Goal: Task Accomplishment & Management: Complete application form

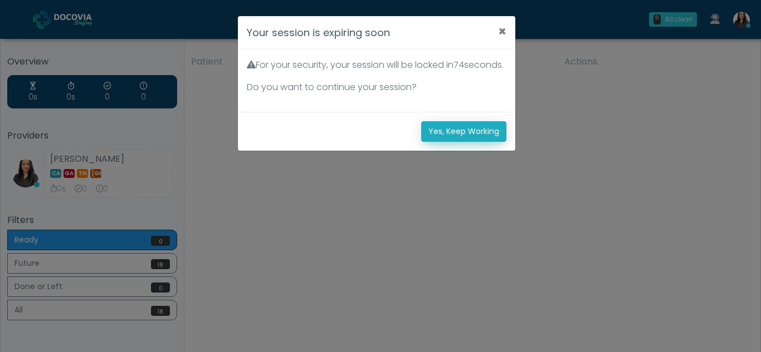
click at [449, 139] on button "Yes, Keep Working" at bounding box center [463, 131] width 85 height 21
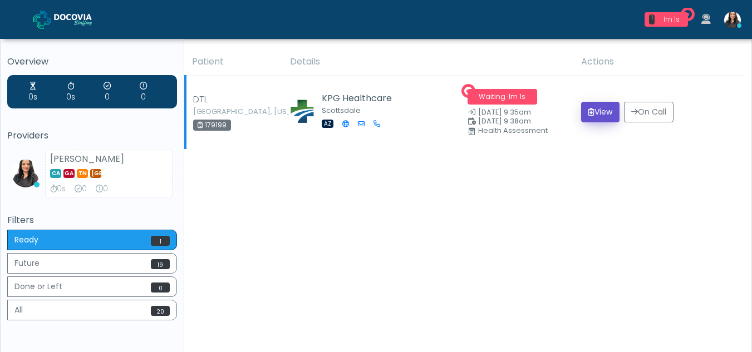
click at [589, 111] on icon "submit" at bounding box center [592, 112] width 6 height 8
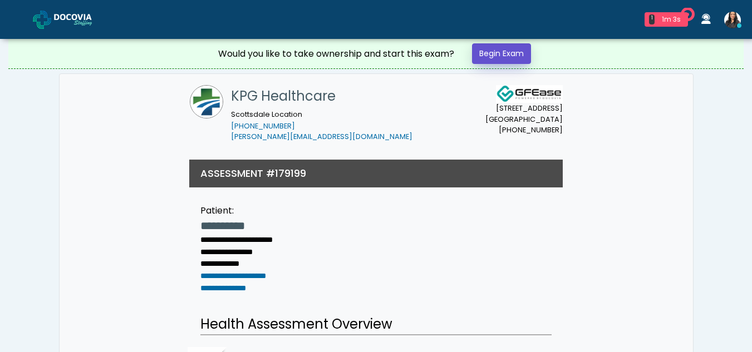
click at [490, 53] on link "Begin Exam" at bounding box center [501, 53] width 59 height 21
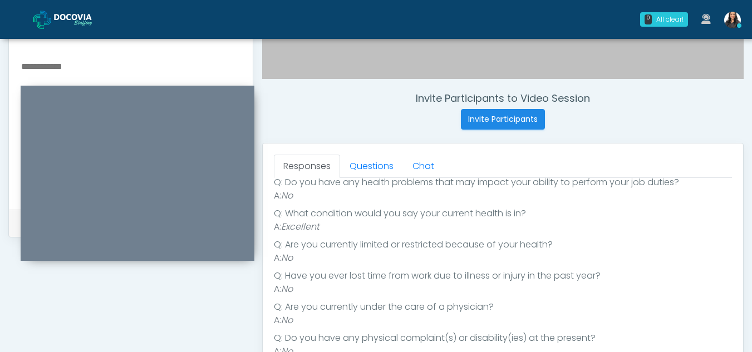
scroll to position [354, 0]
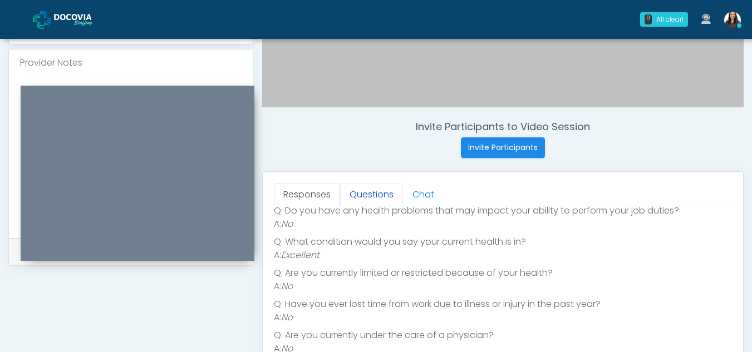
click at [372, 193] on link "Questions" at bounding box center [371, 194] width 63 height 23
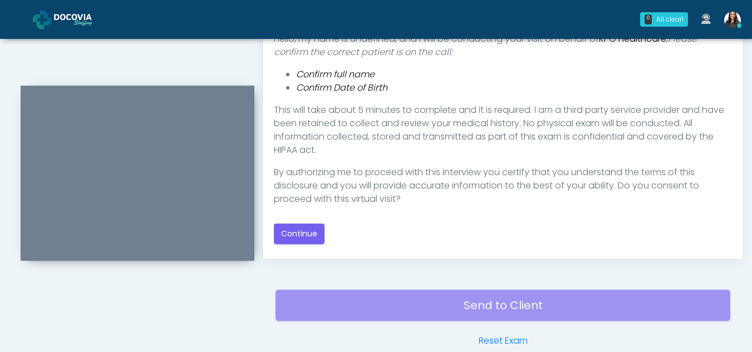
scroll to position [610, 0]
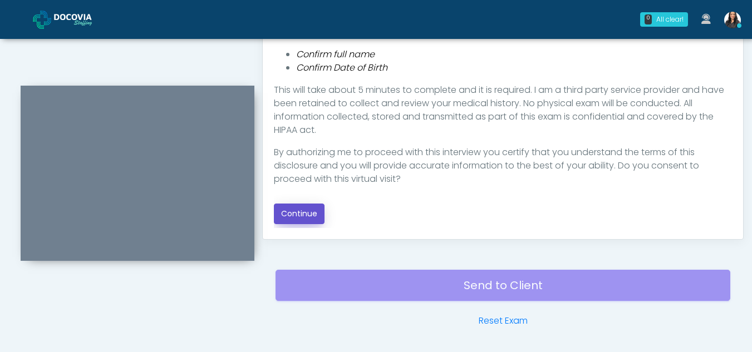
click at [316, 208] on button "Continue" at bounding box center [299, 214] width 51 height 21
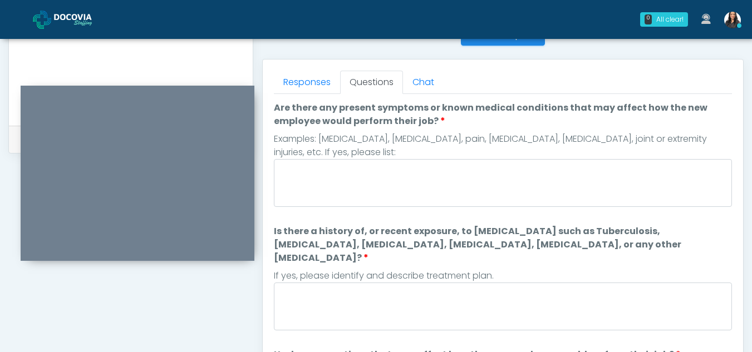
scroll to position [448, 0]
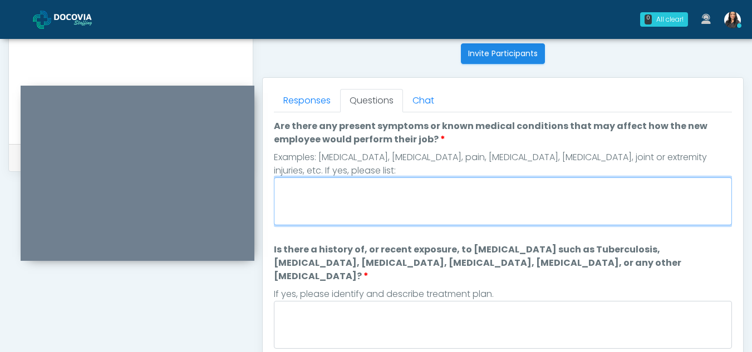
click at [390, 197] on textarea "Are there any present symptoms or known medical conditions that may affect how …" at bounding box center [503, 202] width 458 height 48
type textarea "**"
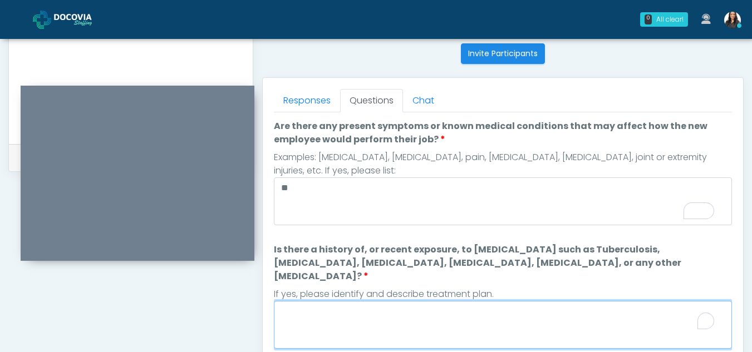
click at [356, 319] on textarea "Is there a history of, or recent exposure, to infectious diseases such as Tuber…" at bounding box center [503, 325] width 458 height 48
type textarea "**"
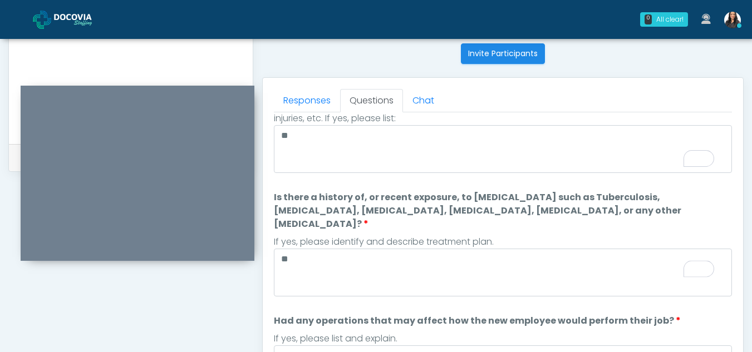
scroll to position [0, 0]
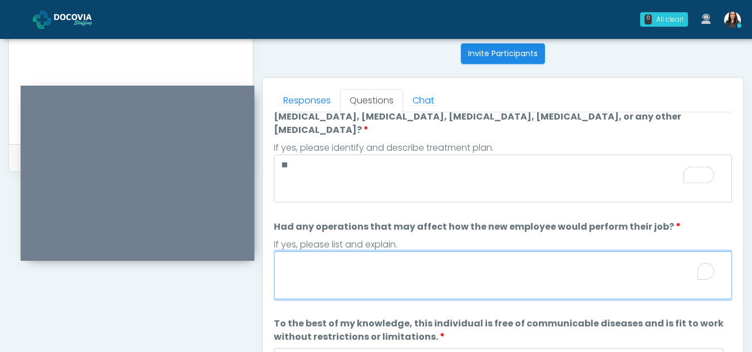
click at [342, 258] on textarea "Had any operations that may affect how the new employee would perform their job?" at bounding box center [503, 276] width 458 height 48
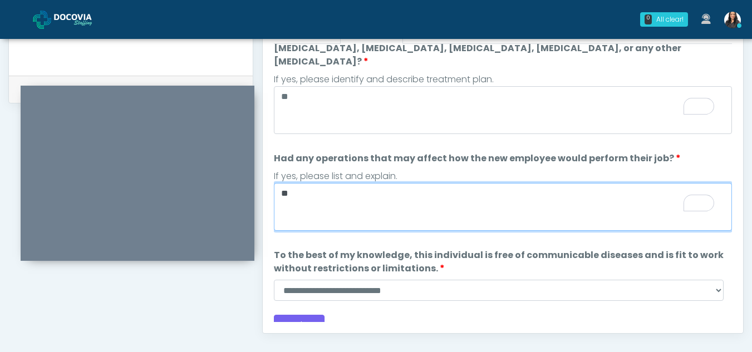
scroll to position [518, 0]
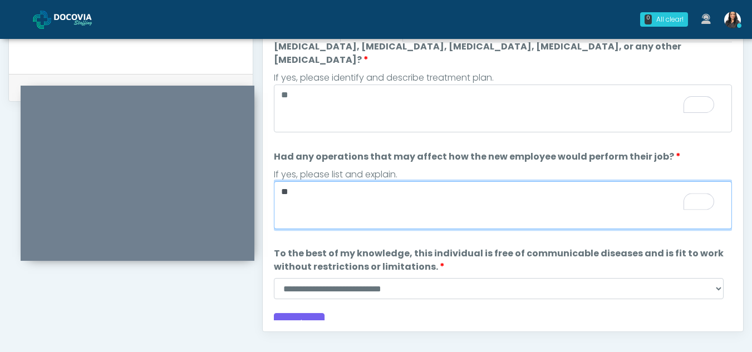
type textarea "**"
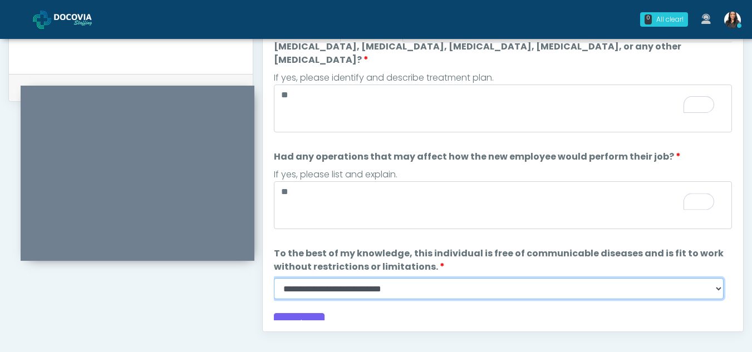
click at [717, 278] on select "**********" at bounding box center [499, 288] width 450 height 21
select select "******"
click at [274, 278] on select "**********" at bounding box center [499, 288] width 450 height 21
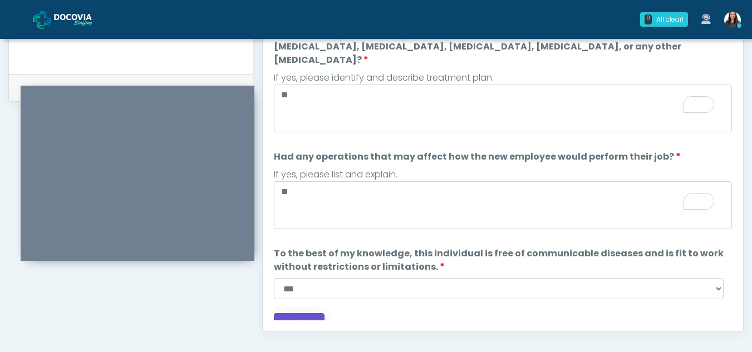
click at [308, 313] on button "Continue" at bounding box center [299, 323] width 51 height 21
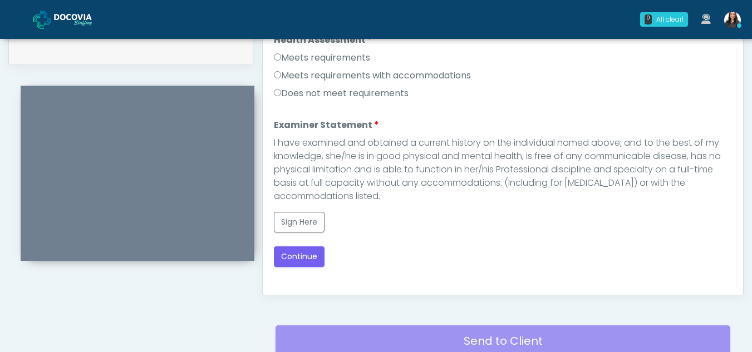
scroll to position [513, 0]
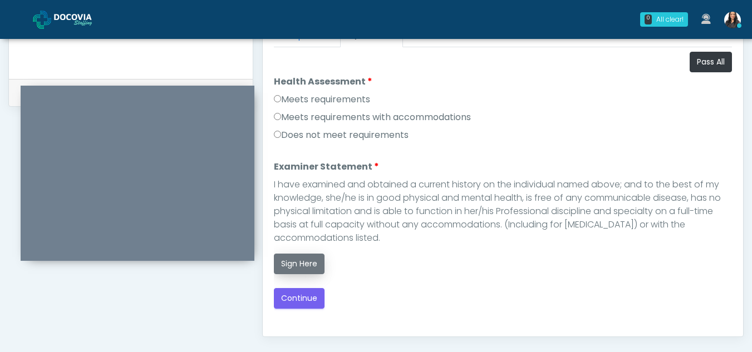
click at [310, 264] on button "Sign Here" at bounding box center [299, 264] width 51 height 21
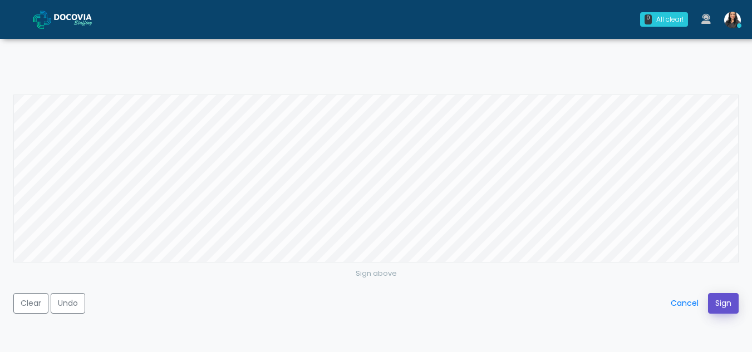
click at [731, 301] on button "Sign" at bounding box center [723, 303] width 31 height 21
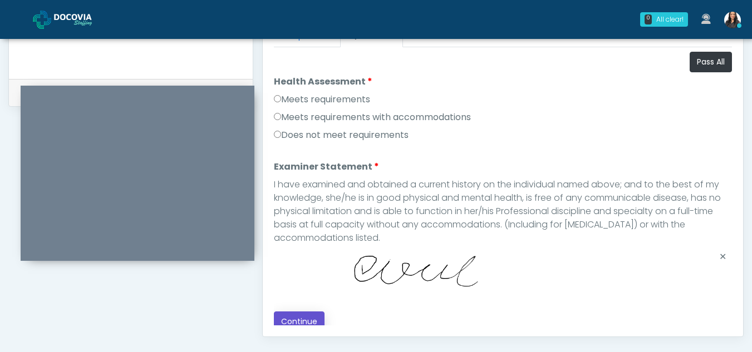
click at [317, 313] on button "Continue" at bounding box center [299, 322] width 51 height 21
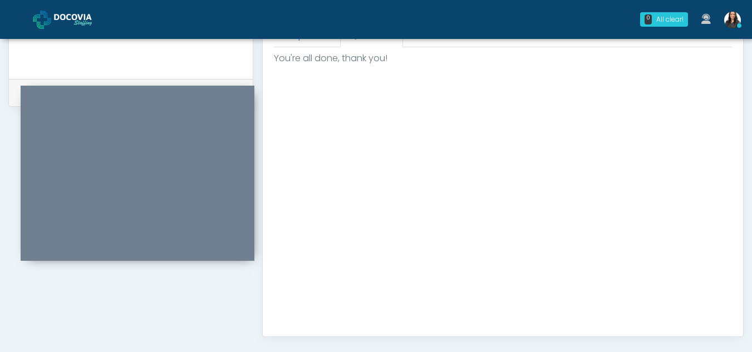
scroll to position [668, 0]
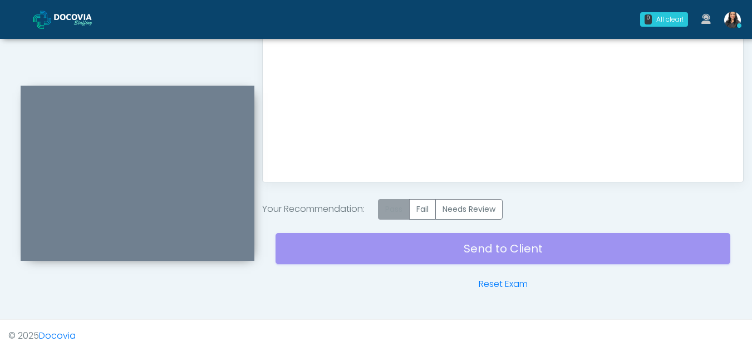
click at [403, 214] on label "Pass" at bounding box center [394, 209] width 32 height 21
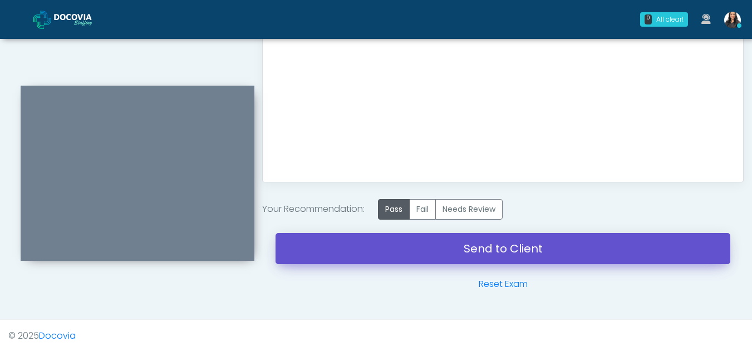
click at [565, 248] on link "Send to Client" at bounding box center [503, 248] width 455 height 31
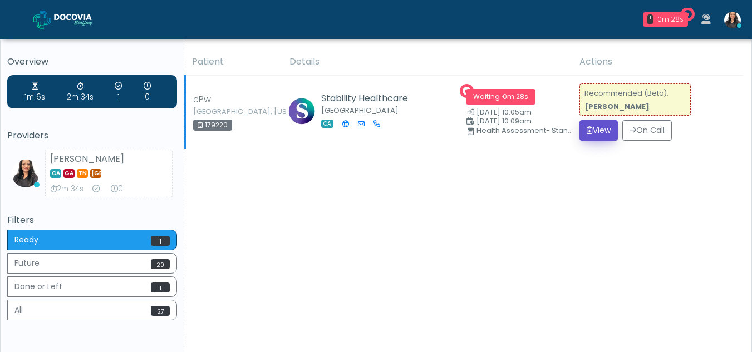
click at [589, 124] on button "View" at bounding box center [599, 130] width 38 height 21
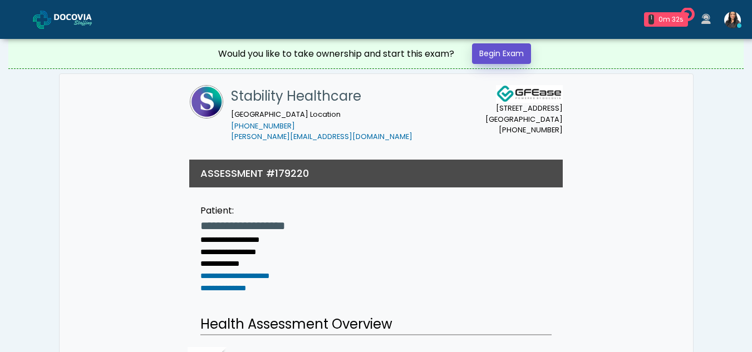
click at [498, 53] on link "Begin Exam" at bounding box center [501, 53] width 59 height 21
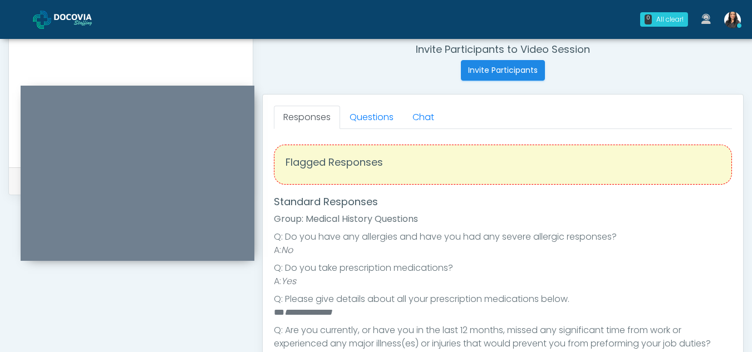
scroll to position [428, 0]
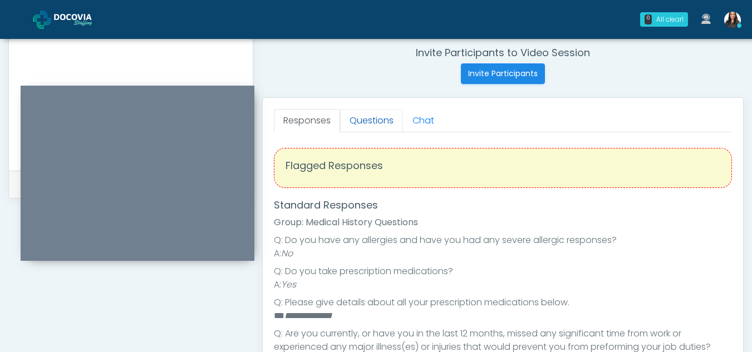
click at [371, 119] on link "Questions" at bounding box center [371, 120] width 63 height 23
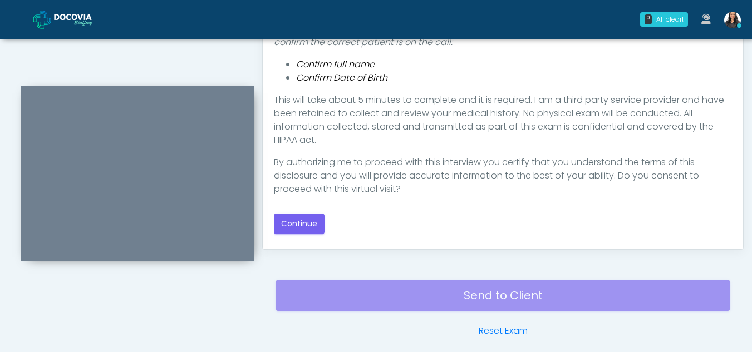
scroll to position [602, 0]
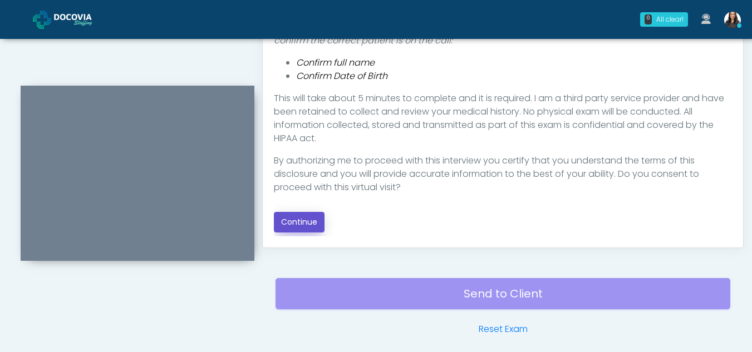
click at [312, 224] on button "Continue" at bounding box center [299, 222] width 51 height 21
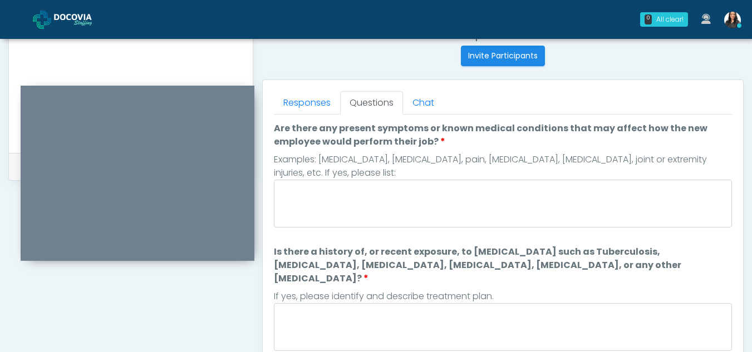
scroll to position [432, 0]
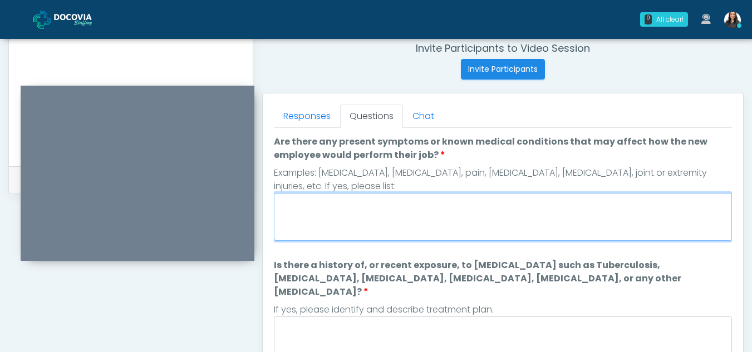
click at [330, 219] on textarea "Are there any present symptoms or known medical conditions that may affect how …" at bounding box center [503, 217] width 458 height 48
type textarea "**"
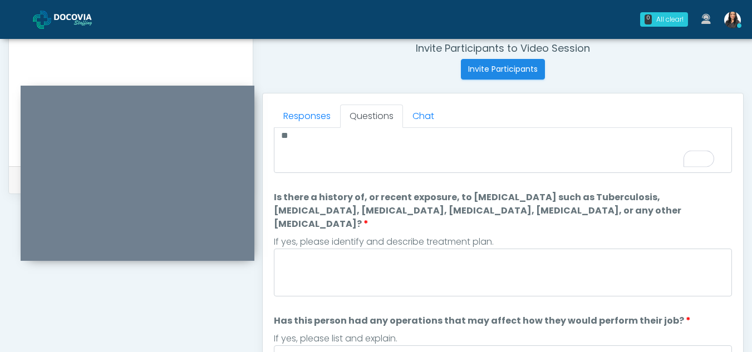
scroll to position [68, 0]
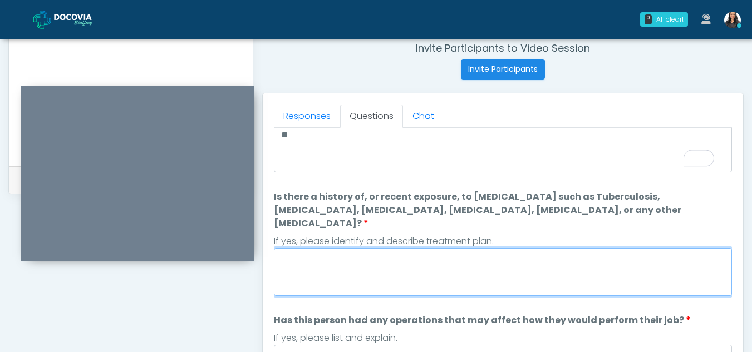
click at [341, 263] on textarea "Is there a history of, or recent exposure, to infectious diseases such as Tuber…" at bounding box center [503, 272] width 458 height 48
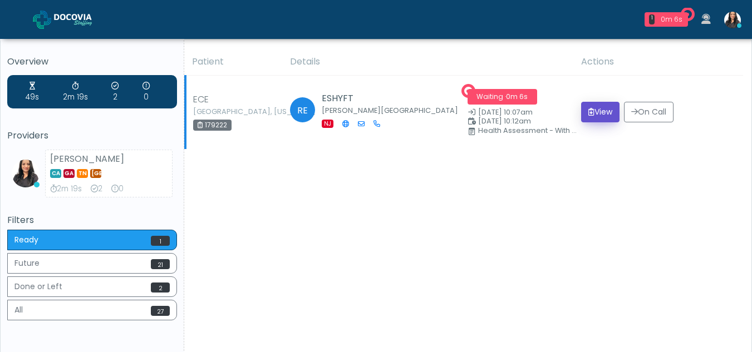
click at [593, 110] on button "View" at bounding box center [600, 112] width 38 height 21
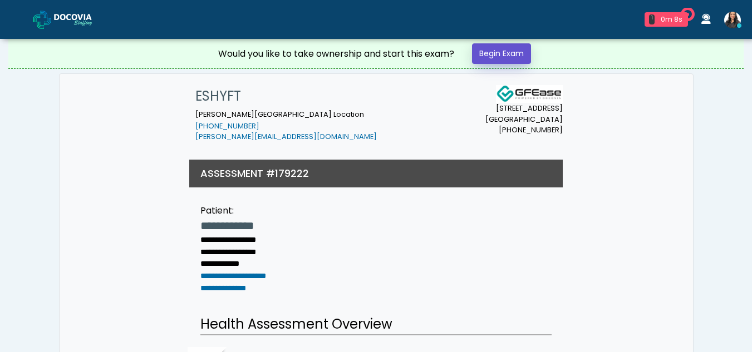
click at [494, 52] on link "Begin Exam" at bounding box center [501, 53] width 59 height 21
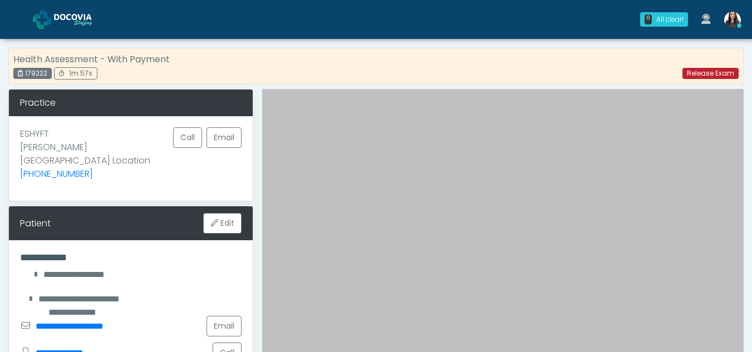
click at [704, 73] on link "Release Exam" at bounding box center [711, 73] width 56 height 11
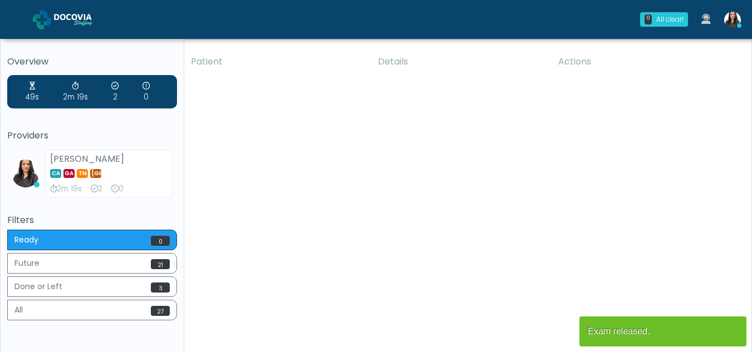
click at [440, 272] on div "Patient Details Actions ECE Union, New Jersey 179222 RE ESHYFT Howell Township …" at bounding box center [463, 206] width 559 height 317
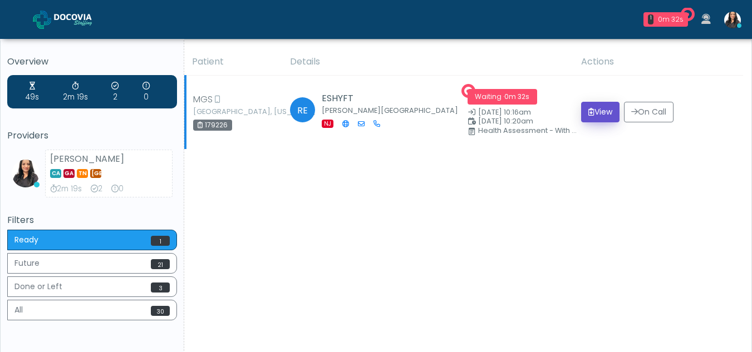
click at [601, 108] on button "View" at bounding box center [600, 112] width 38 height 21
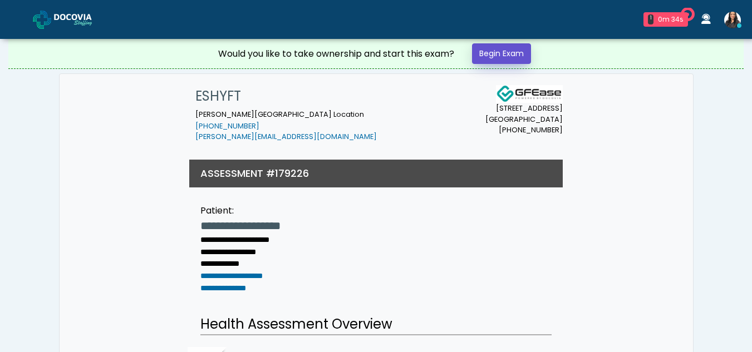
click at [511, 54] on link "Begin Exam" at bounding box center [501, 53] width 59 height 21
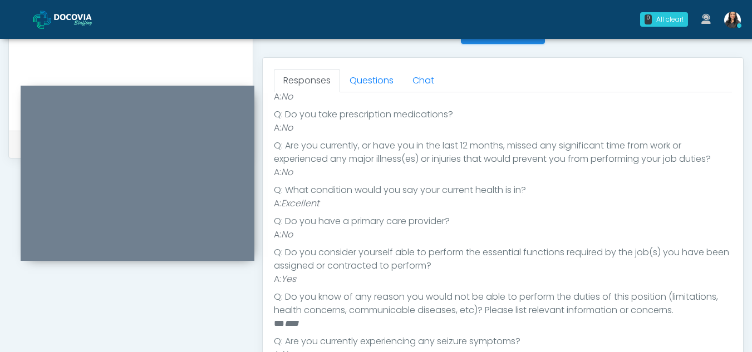
scroll to position [453, 0]
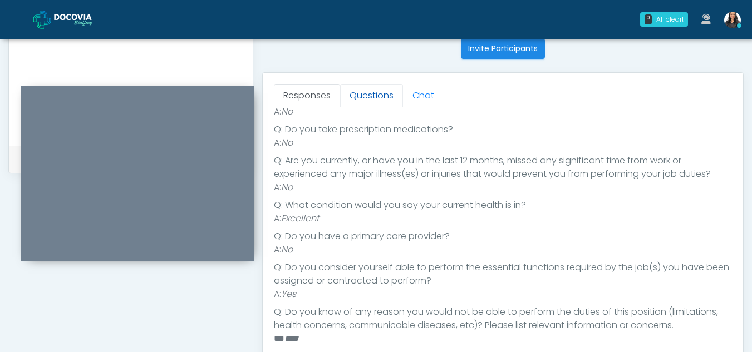
click at [357, 100] on link "Questions" at bounding box center [371, 95] width 63 height 23
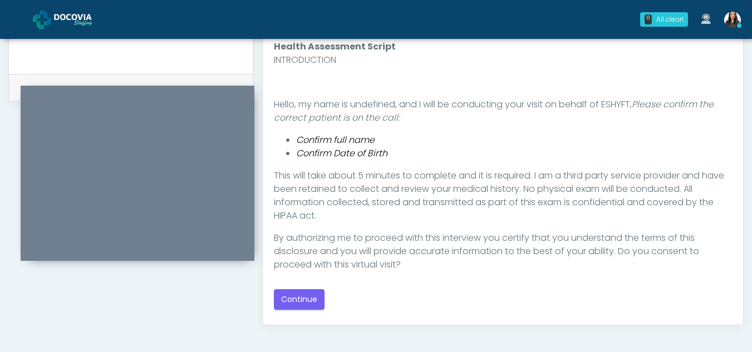
scroll to position [538, 0]
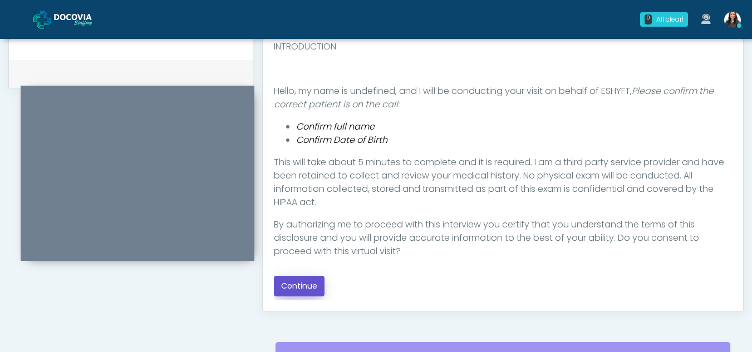
click at [305, 286] on button "Continue" at bounding box center [299, 286] width 51 height 21
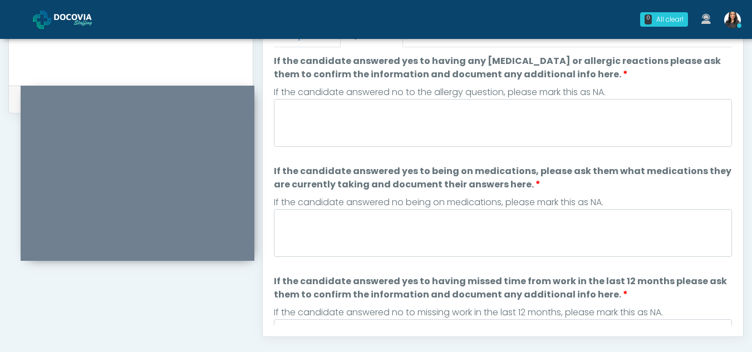
scroll to position [506, 0]
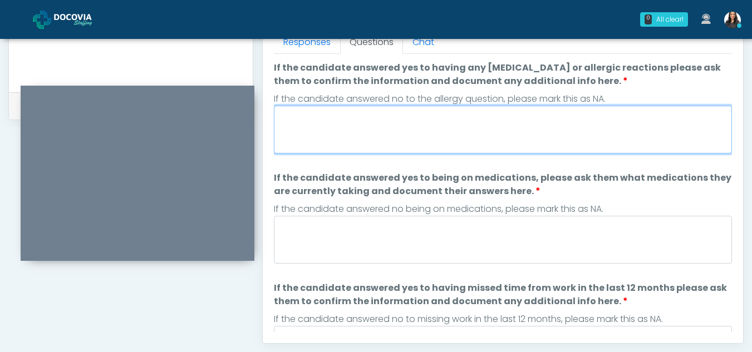
click at [359, 120] on textarea "If the candidate answered yes to having any allergies or allergic reactions ple…" at bounding box center [503, 130] width 458 height 48
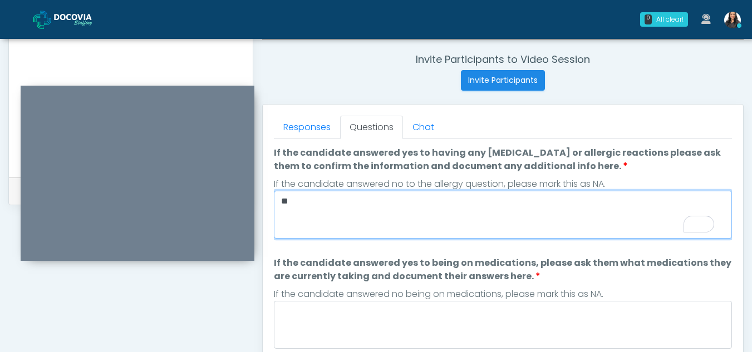
scroll to position [419, 0]
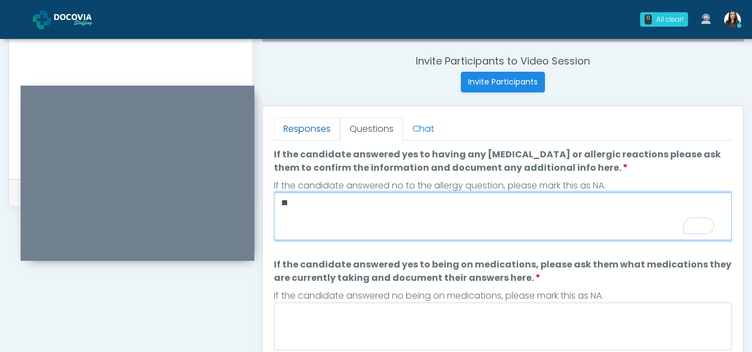
type textarea "**"
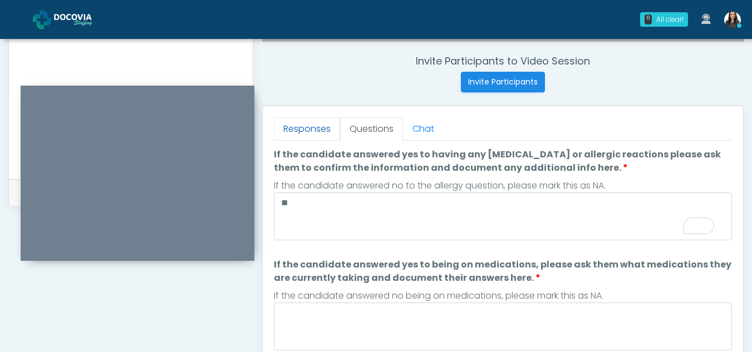
click at [310, 130] on link "Responses" at bounding box center [307, 128] width 66 height 23
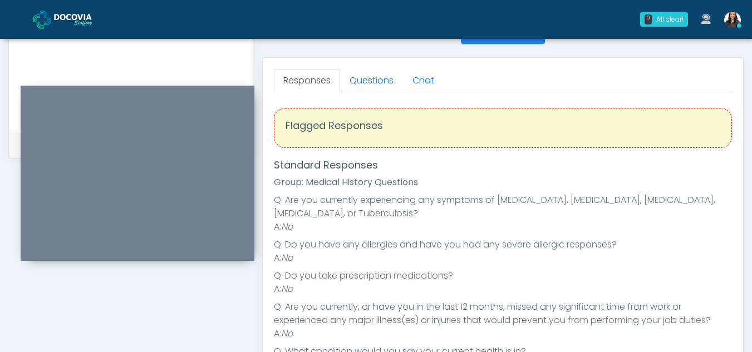
scroll to position [456, 0]
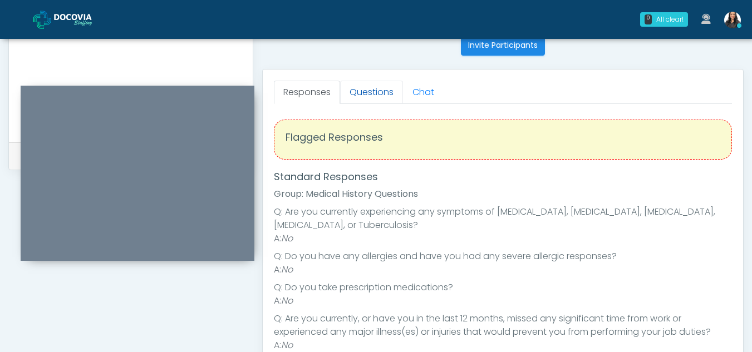
click at [388, 95] on link "Questions" at bounding box center [371, 92] width 63 height 23
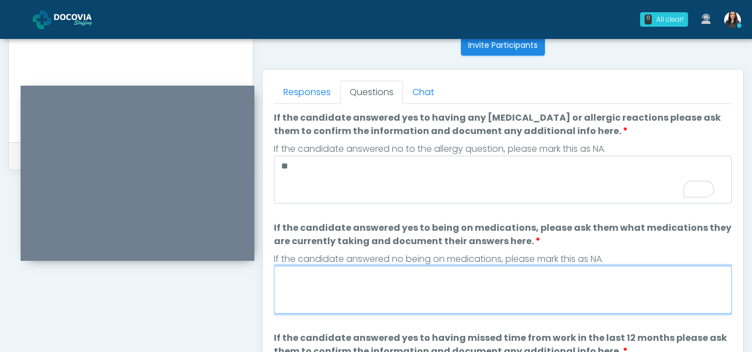
click at [345, 295] on textarea "If the candidate answered yes to being on medications, please ask them what med…" at bounding box center [503, 290] width 458 height 48
type textarea "**"
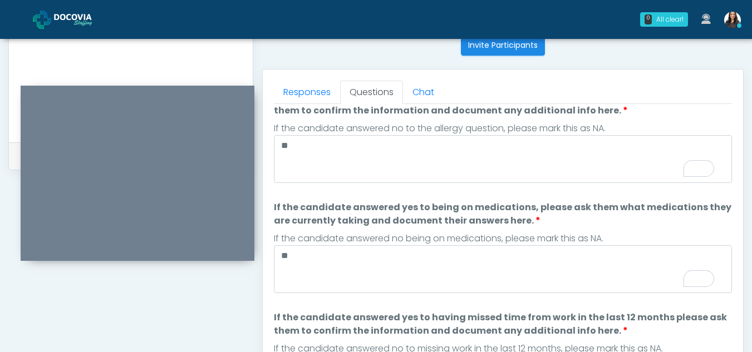
scroll to position [0, 0]
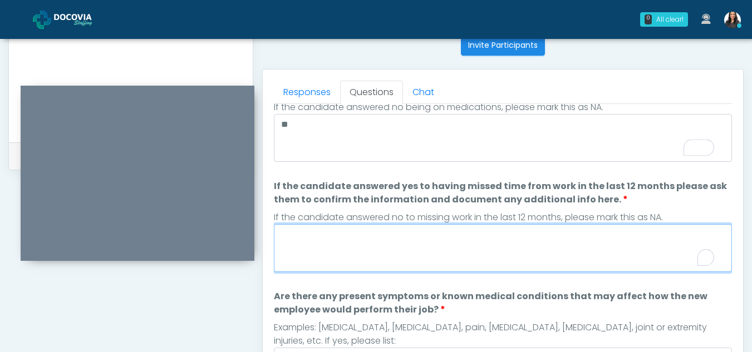
click at [318, 256] on textarea "If the candidate answered yes to having missed time from work in the last 12 mo…" at bounding box center [503, 248] width 458 height 48
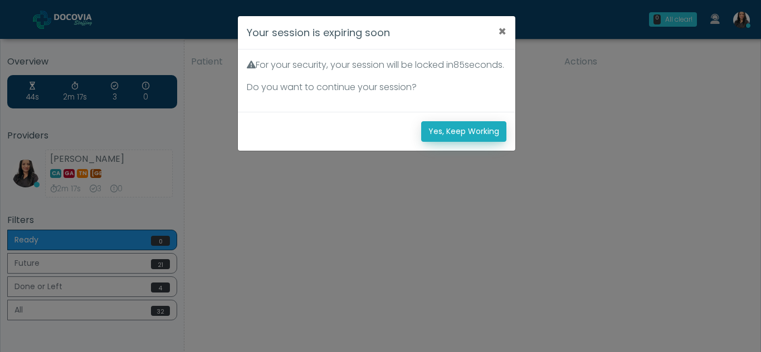
click at [452, 142] on button "Yes, Keep Working" at bounding box center [463, 131] width 85 height 21
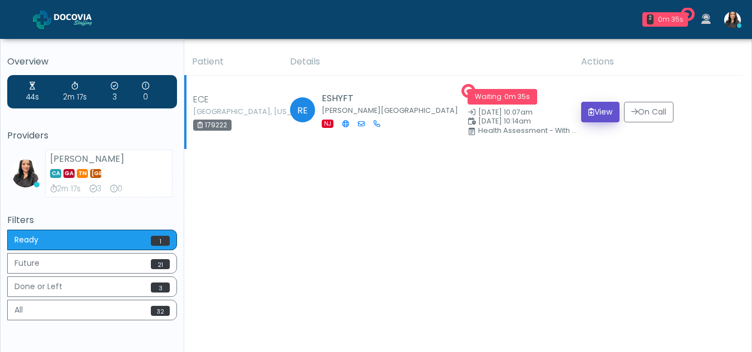
click at [599, 115] on button "View" at bounding box center [600, 112] width 38 height 21
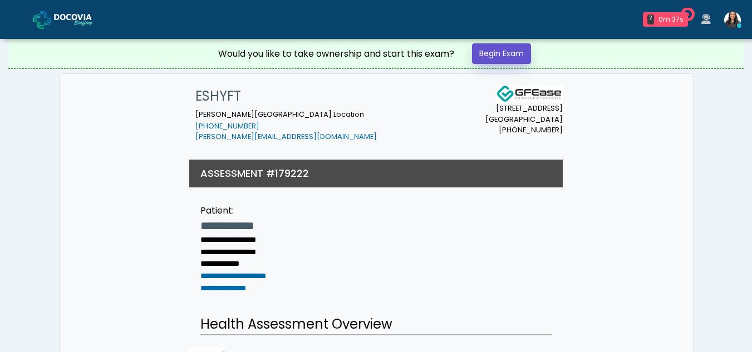
click at [503, 56] on link "Begin Exam" at bounding box center [501, 53] width 59 height 21
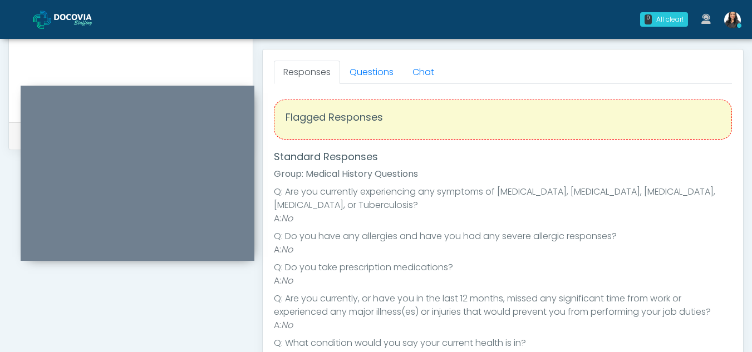
scroll to position [469, 0]
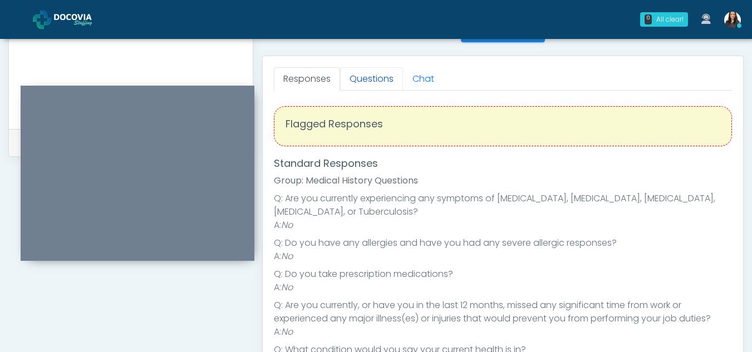
click at [384, 80] on link "Questions" at bounding box center [371, 78] width 63 height 23
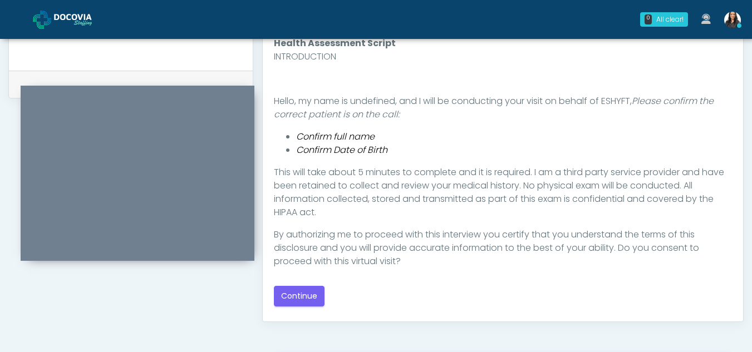
scroll to position [531, 0]
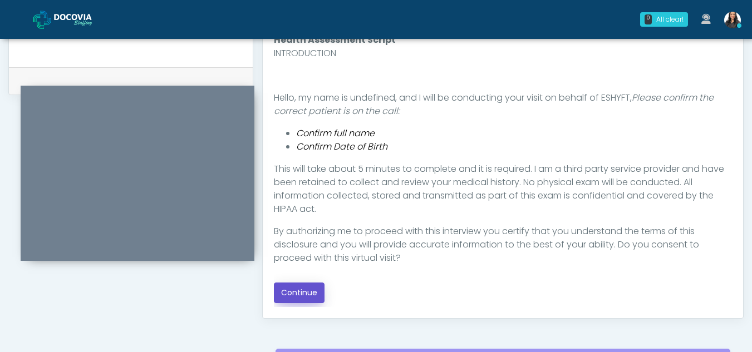
click at [295, 289] on button "Continue" at bounding box center [299, 293] width 51 height 21
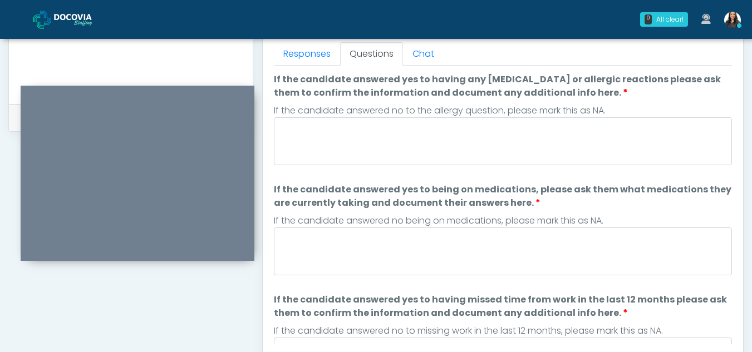
scroll to position [481, 0]
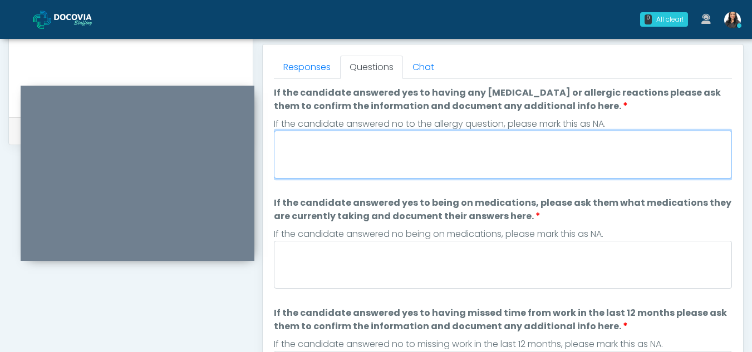
click at [341, 163] on textarea "If the candidate answered yes to having any allergies or allergic reactions ple…" at bounding box center [503, 155] width 458 height 48
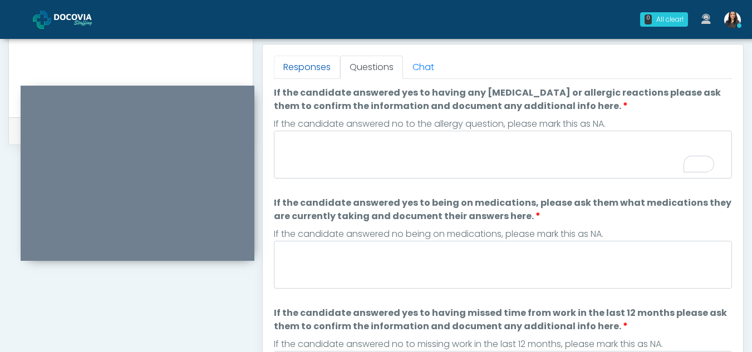
click at [306, 72] on link "Responses" at bounding box center [307, 67] width 66 height 23
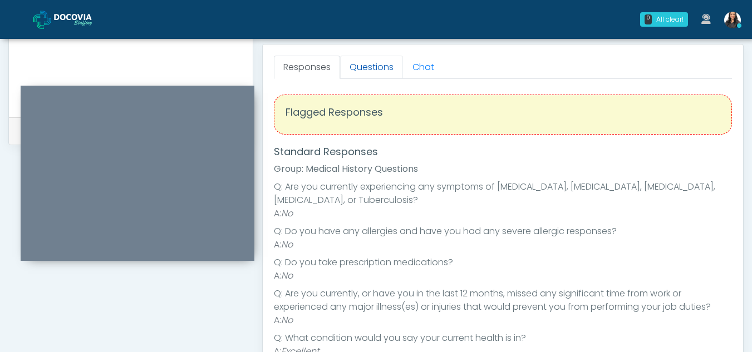
click at [366, 64] on link "Questions" at bounding box center [371, 67] width 63 height 23
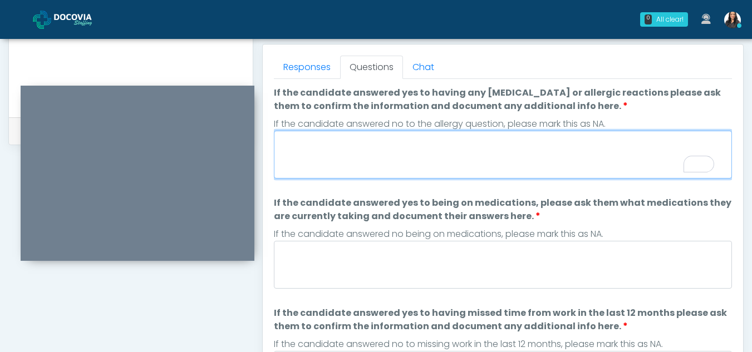
click at [353, 146] on textarea "If the candidate answered yes to having any allergies or allergic reactions ple…" at bounding box center [503, 155] width 458 height 48
type textarea "**"
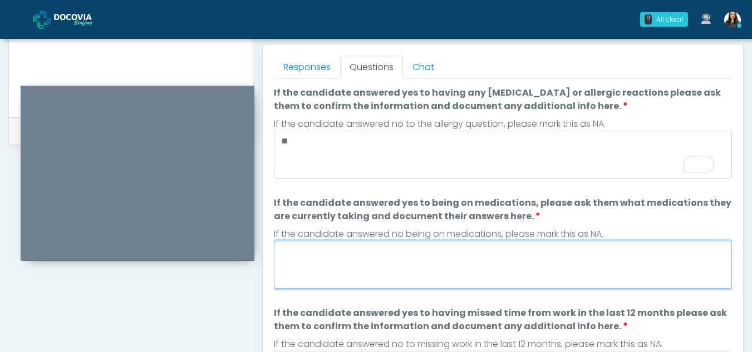
click at [379, 249] on textarea "If the candidate answered yes to being on medications, please ask them what med…" at bounding box center [503, 265] width 458 height 48
type textarea "**"
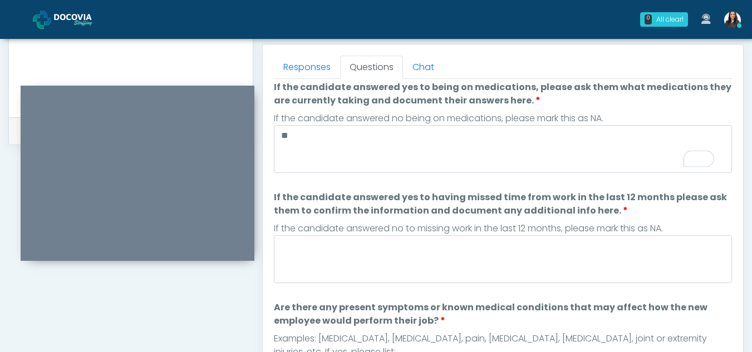
scroll to position [0, 0]
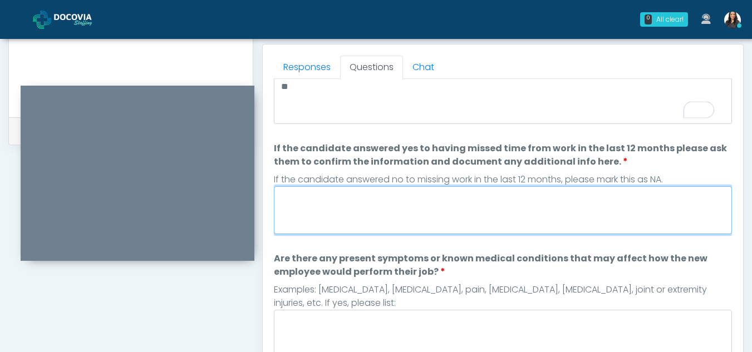
click at [352, 207] on textarea "If the candidate answered yes to having missed time from work in the last 12 mo…" at bounding box center [503, 211] width 458 height 48
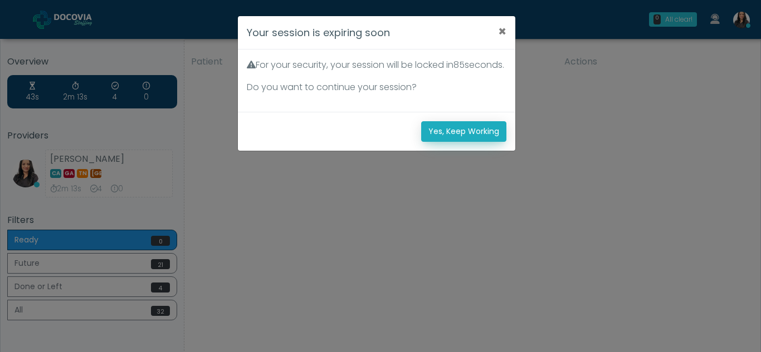
click at [471, 142] on button "Yes, Keep Working" at bounding box center [463, 131] width 85 height 21
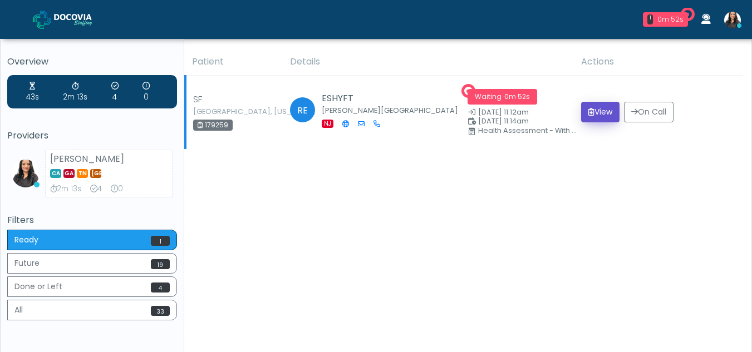
click at [600, 111] on button "View" at bounding box center [600, 112] width 38 height 21
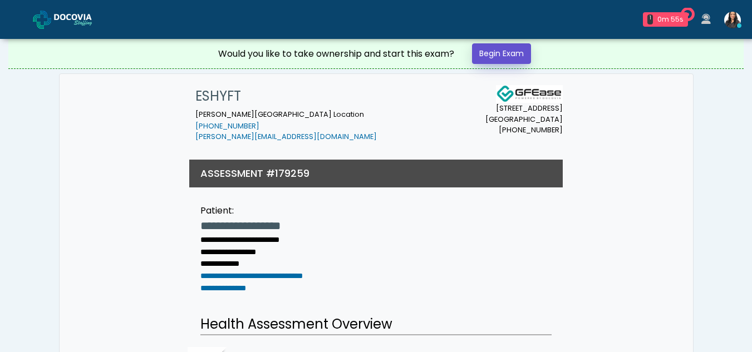
click at [489, 52] on link "Begin Exam" at bounding box center [501, 53] width 59 height 21
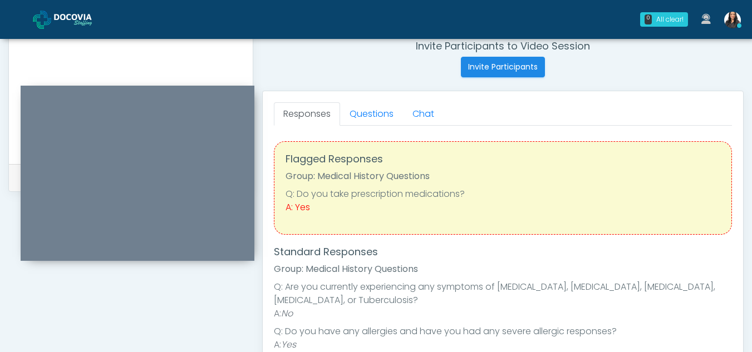
scroll to position [402, 0]
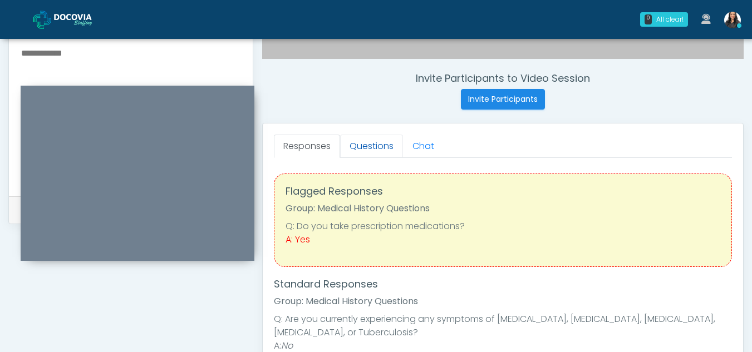
click at [367, 149] on link "Questions" at bounding box center [371, 146] width 63 height 23
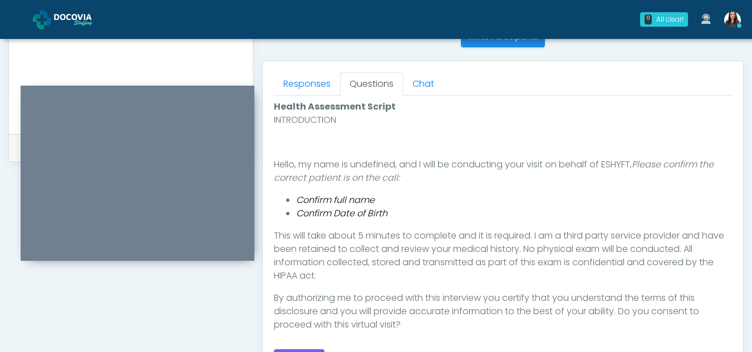
scroll to position [516, 0]
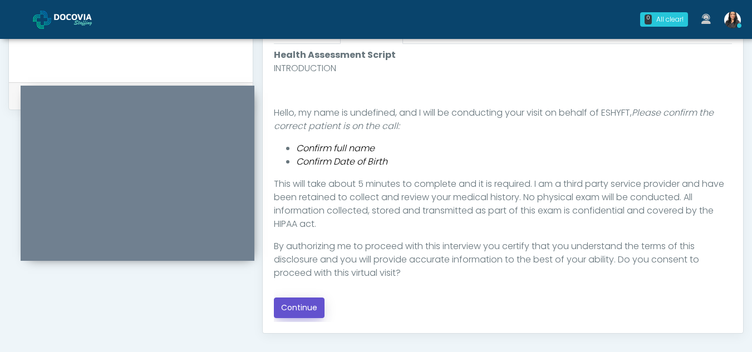
click at [307, 307] on button "Continue" at bounding box center [299, 308] width 51 height 21
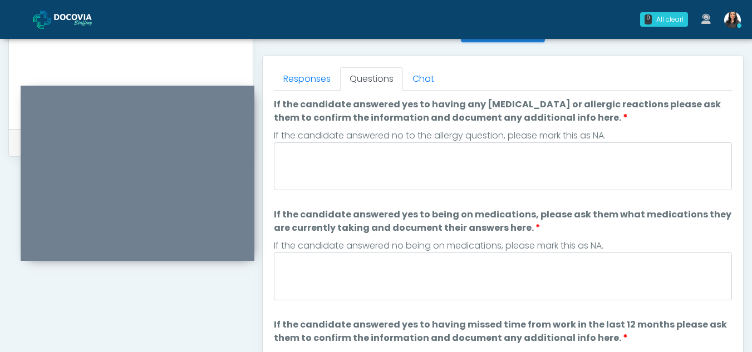
scroll to position [461, 0]
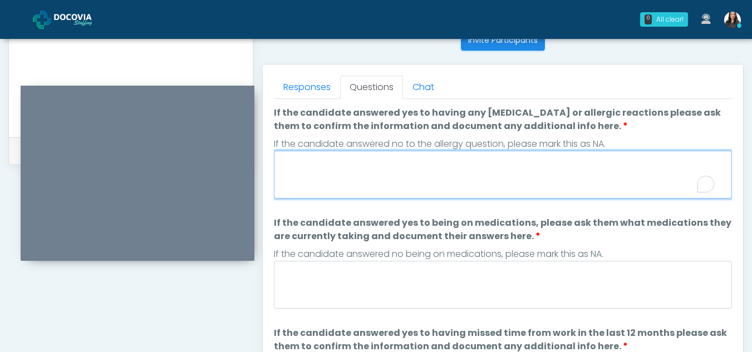
click at [353, 171] on textarea "If the candidate answered yes to having any [MEDICAL_DATA] or allergic reaction…" at bounding box center [503, 175] width 458 height 48
type textarea "**********"
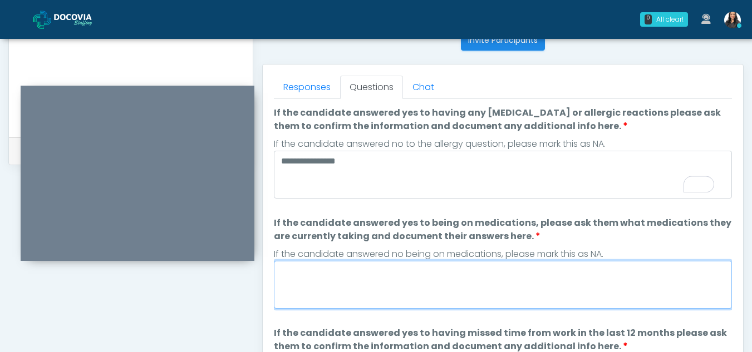
click at [315, 286] on textarea "If the candidate answered yes to being on medications, please ask them what med…" at bounding box center [503, 285] width 458 height 48
type textarea "******"
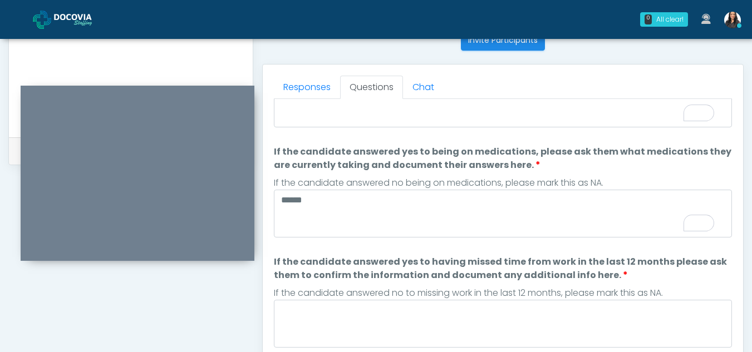
scroll to position [127, 0]
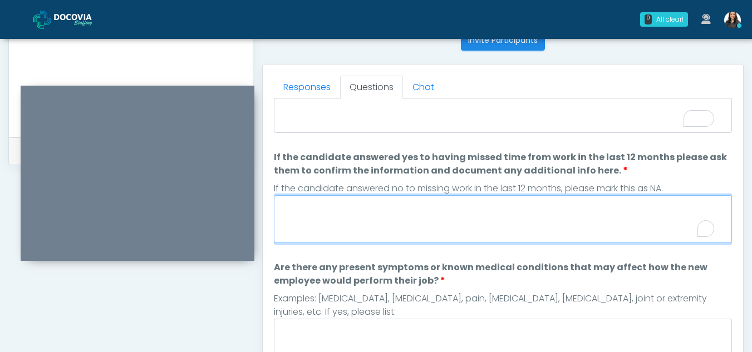
click at [325, 234] on textarea "If the candidate answered yes to having missed time from work in the last 12 mo…" at bounding box center [503, 219] width 458 height 48
type textarea "**"
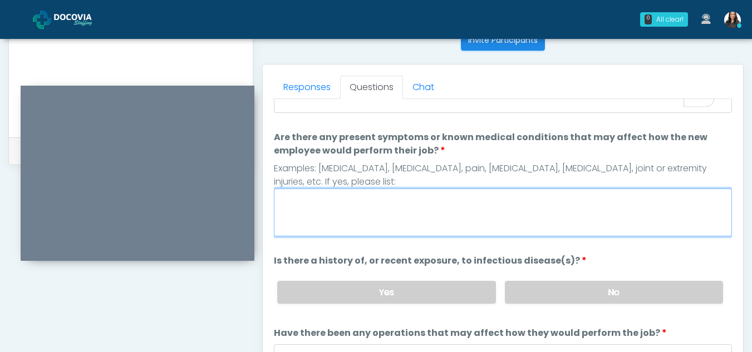
click at [296, 220] on textarea "Are there any present symptoms or known medical conditions that may affect how …" at bounding box center [503, 213] width 458 height 48
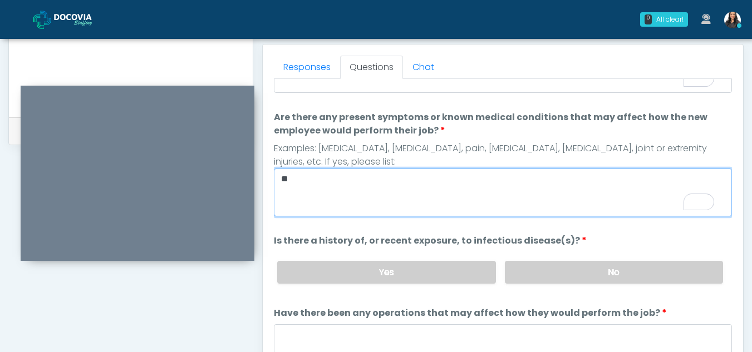
type textarea "**"
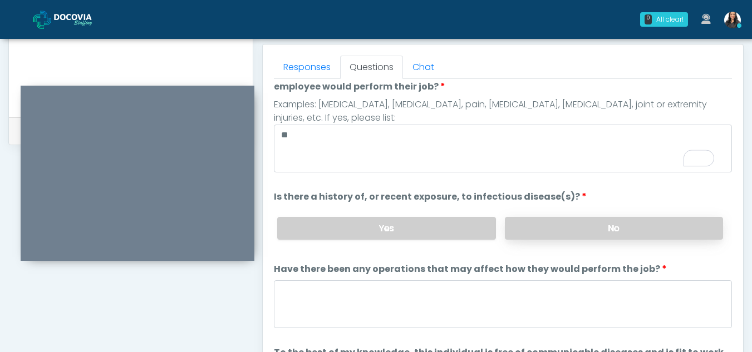
click at [565, 225] on label "No" at bounding box center [614, 228] width 218 height 23
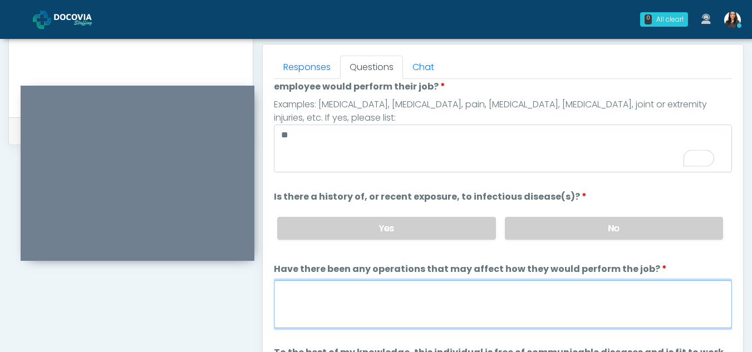
click at [351, 300] on textarea "Have there been any operations that may affect how they would perform the job?" at bounding box center [503, 305] width 458 height 48
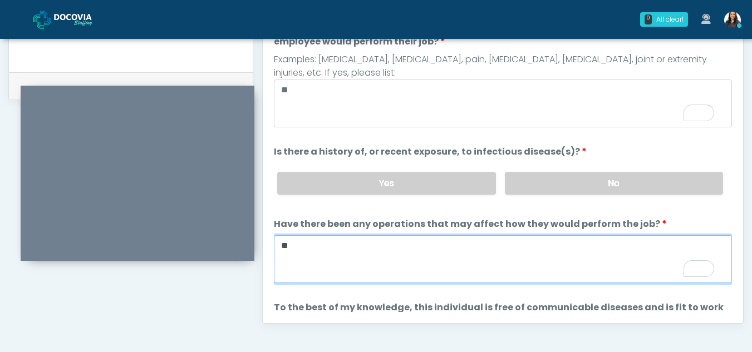
type textarea "**"
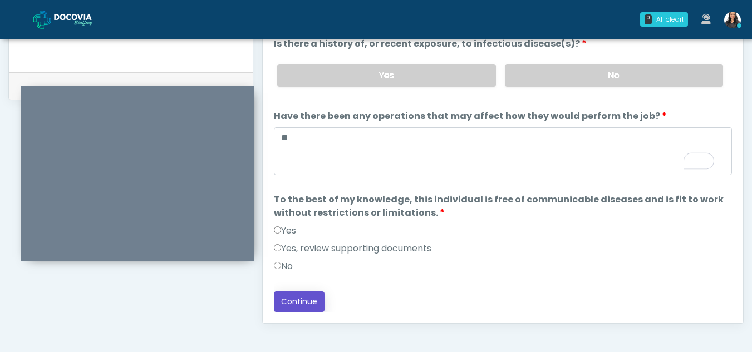
click at [303, 300] on button "Continue" at bounding box center [299, 302] width 51 height 21
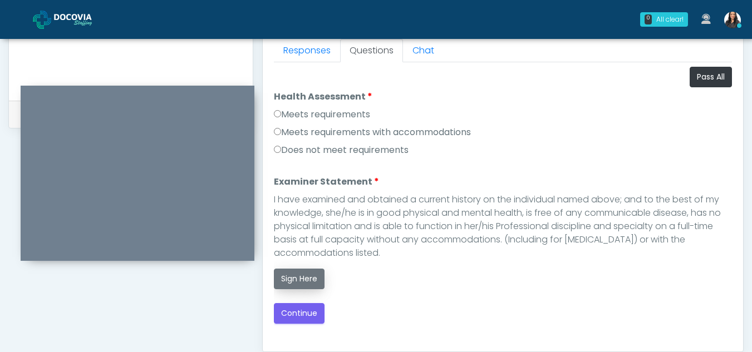
click at [300, 277] on button "Sign Here" at bounding box center [299, 279] width 51 height 21
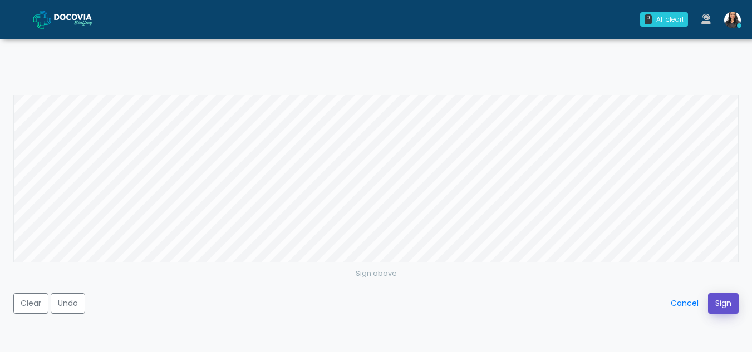
click at [717, 307] on button "Sign" at bounding box center [723, 303] width 31 height 21
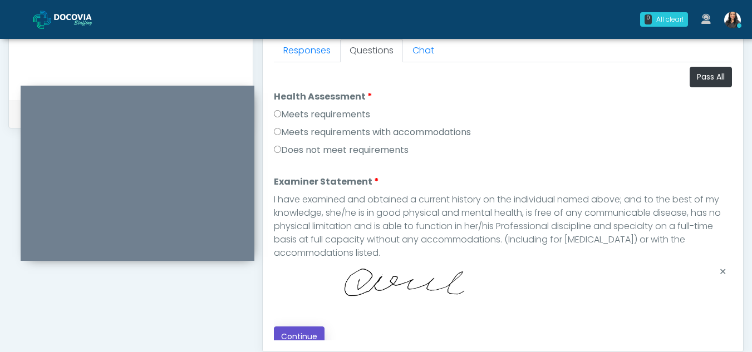
click at [312, 329] on button "Continue" at bounding box center [299, 337] width 51 height 21
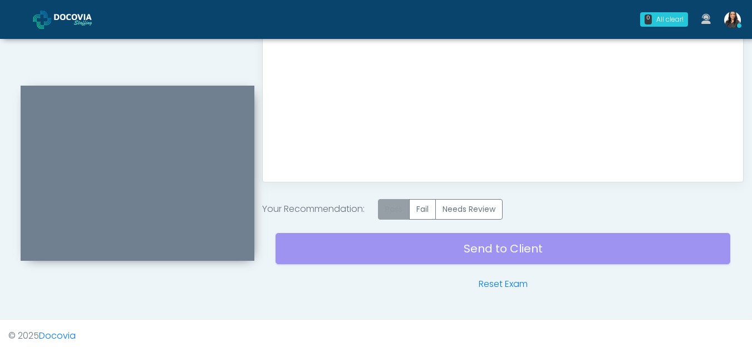
click at [395, 205] on label "Pass" at bounding box center [394, 209] width 32 height 21
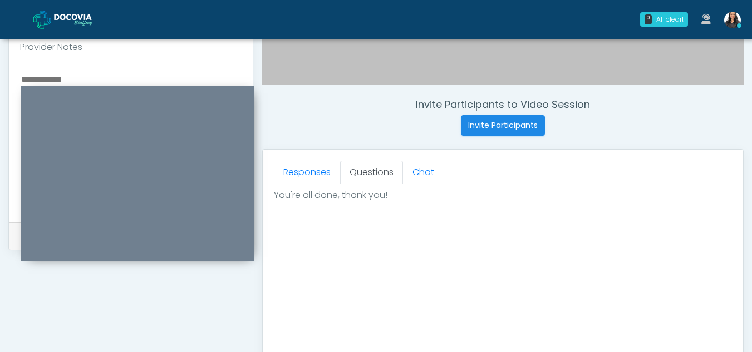
click at [43, 72] on textarea "To enrich screen reader interactions, please activate Accessibility in Grammarl…" at bounding box center [131, 140] width 222 height 136
click at [148, 72] on textarea "**********" at bounding box center [131, 140] width 222 height 136
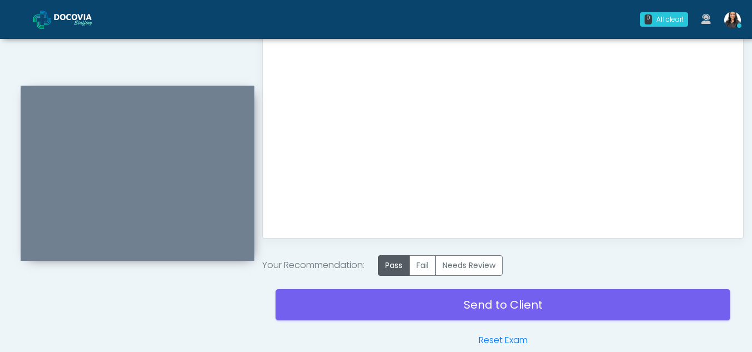
scroll to position [668, 0]
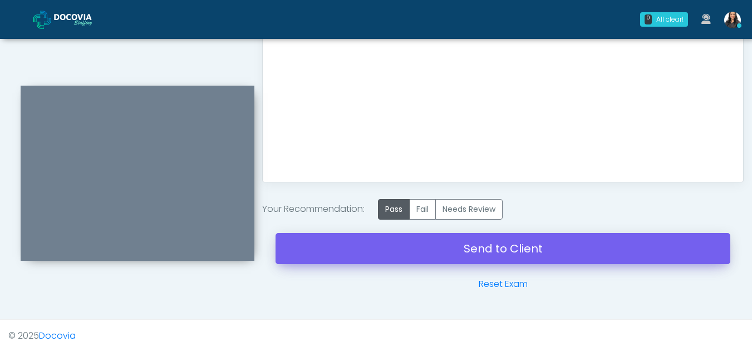
type textarea "**********"
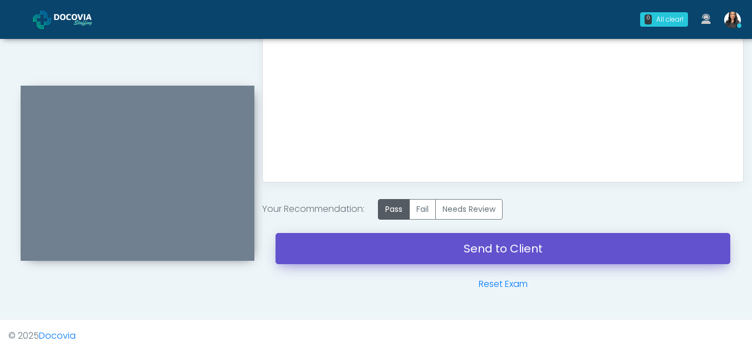
click at [488, 243] on link "Send to Client" at bounding box center [503, 248] width 455 height 31
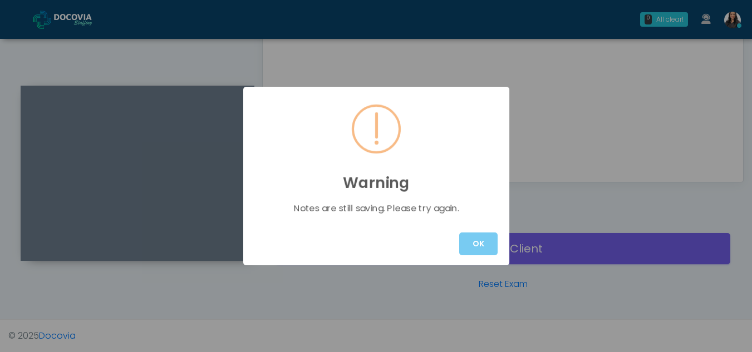
click at [485, 242] on button "OK" at bounding box center [478, 244] width 38 height 23
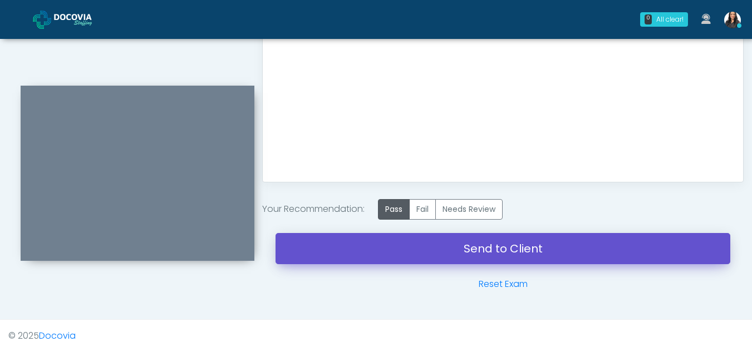
click at [504, 251] on link "Send to Client" at bounding box center [503, 248] width 455 height 31
